Goal: Check status: Check status

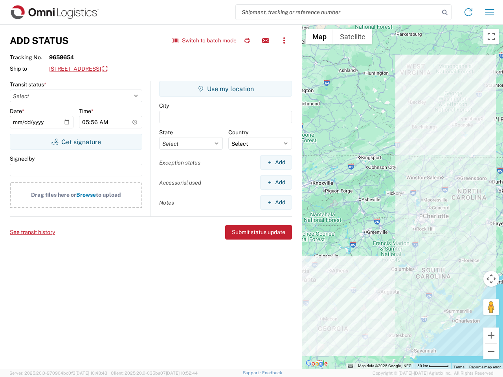
click at [337, 12] on input "search" at bounding box center [337, 12] width 203 height 15
click at [444, 13] on icon at bounding box center [444, 12] width 11 height 11
click at [468, 12] on icon at bounding box center [468, 12] width 13 height 13
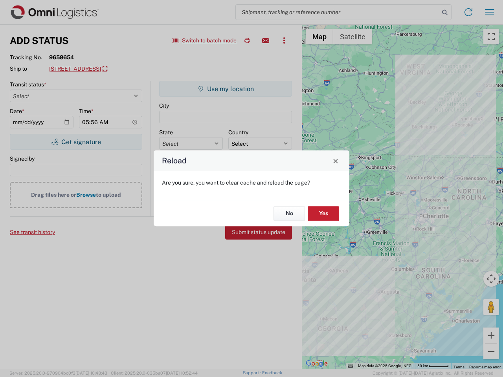
click at [489, 12] on div "Reload Are you sure, you want to clear cache and reload the page? No Yes" at bounding box center [251, 188] width 503 height 377
click at [205, 40] on div "Reload Are you sure, you want to clear cache and reload the page? No Yes" at bounding box center [251, 188] width 503 height 377
click at [247, 40] on div "Reload Are you sure, you want to clear cache and reload the page? No Yes" at bounding box center [251, 188] width 503 height 377
click at [265, 40] on div "Reload Are you sure, you want to clear cache and reload the page? No Yes" at bounding box center [251, 188] width 503 height 377
click at [284, 40] on div "Reload Are you sure, you want to clear cache and reload the page? No Yes" at bounding box center [251, 188] width 503 height 377
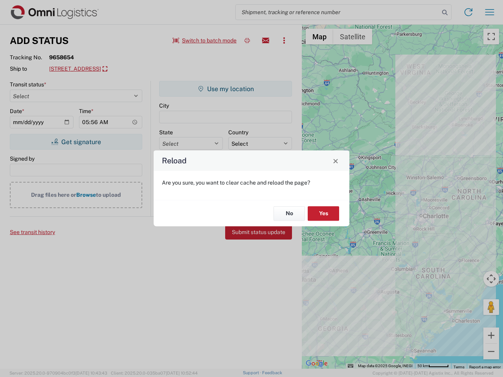
click at [108, 69] on div "Reload Are you sure, you want to clear cache and reload the page? No Yes" at bounding box center [251, 188] width 503 height 377
click at [76, 142] on div "Reload Are you sure, you want to clear cache and reload the page? No Yes" at bounding box center [251, 188] width 503 height 377
